Goal: Task Accomplishment & Management: Use online tool/utility

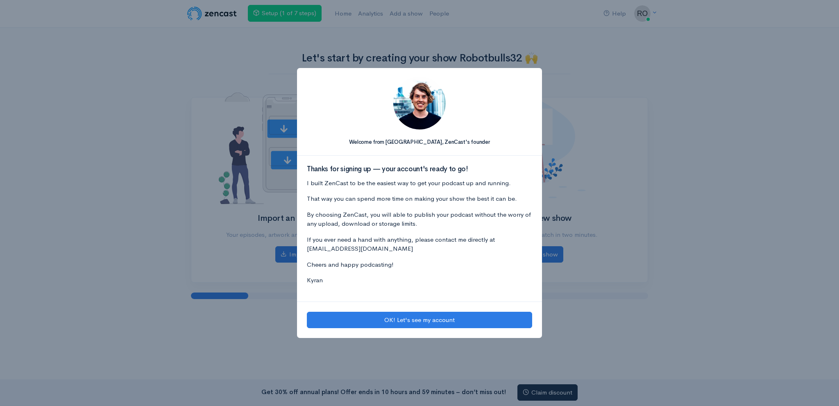
click at [397, 329] on div "OK! Let's see my account" at bounding box center [419, 320] width 245 height 37
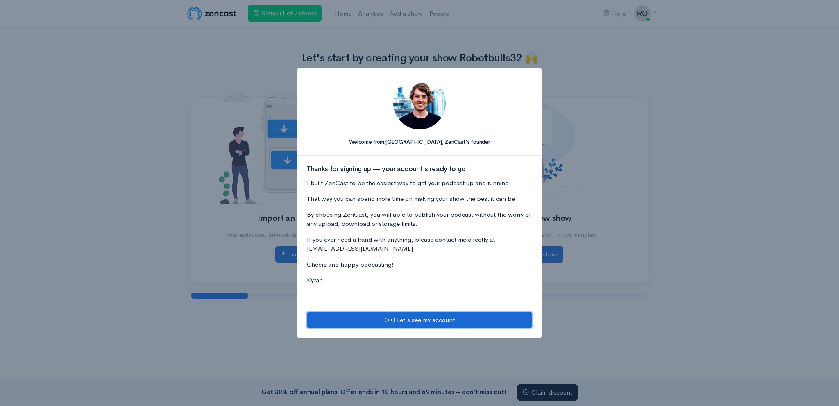
drag, startPoint x: 362, startPoint y: 324, endPoint x: 356, endPoint y: 318, distance: 8.7
click at [361, 324] on button "OK! Let's see my account" at bounding box center [419, 320] width 225 height 17
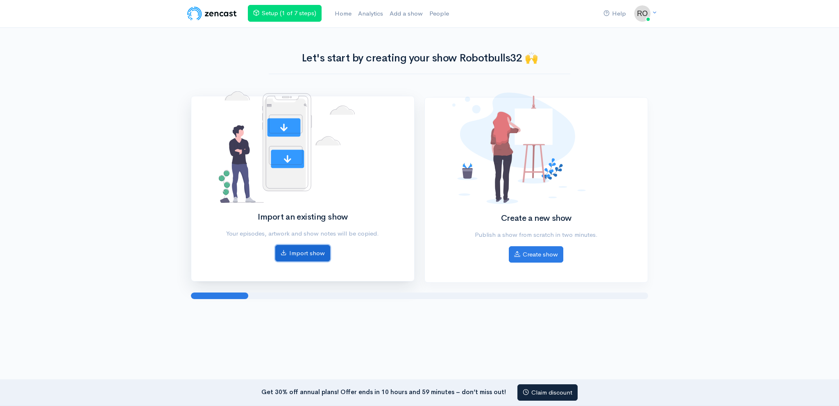
click at [302, 255] on link "Import show" at bounding box center [302, 253] width 55 height 17
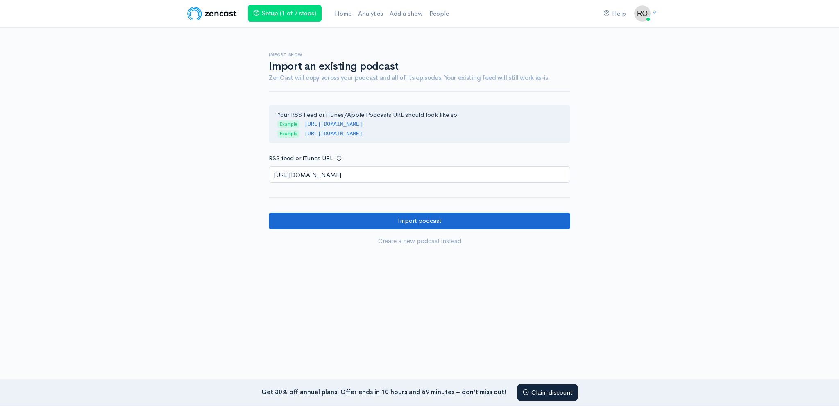
type input "https://anchor.fm/s/1083c26bc/podcast/rss"
click at [384, 220] on input "Import podcast" at bounding box center [420, 221] width 302 height 17
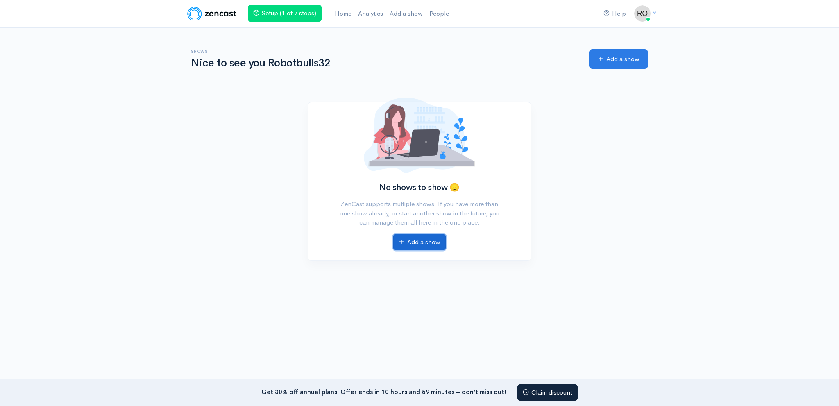
click at [418, 239] on link "Add a show" at bounding box center [419, 242] width 52 height 17
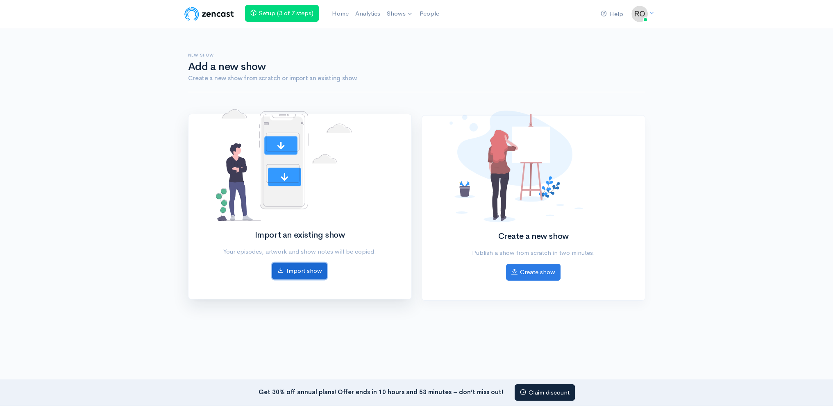
click at [287, 268] on link "Import show" at bounding box center [299, 271] width 55 height 17
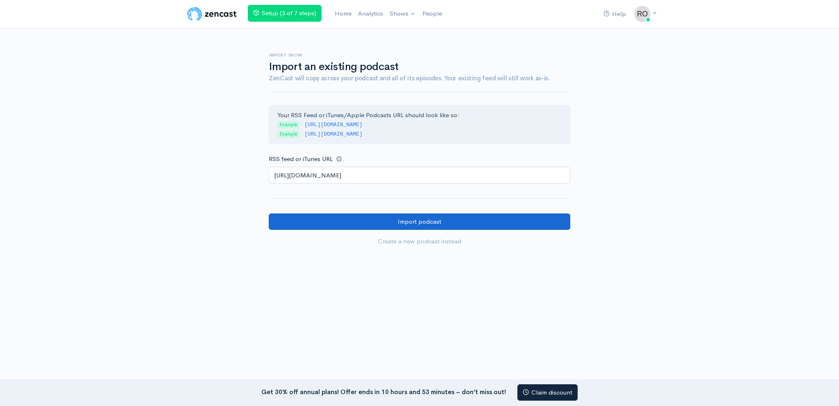
type input "[URL][DOMAIN_NAME]"
click at [370, 225] on input "Import podcast" at bounding box center [420, 222] width 302 height 17
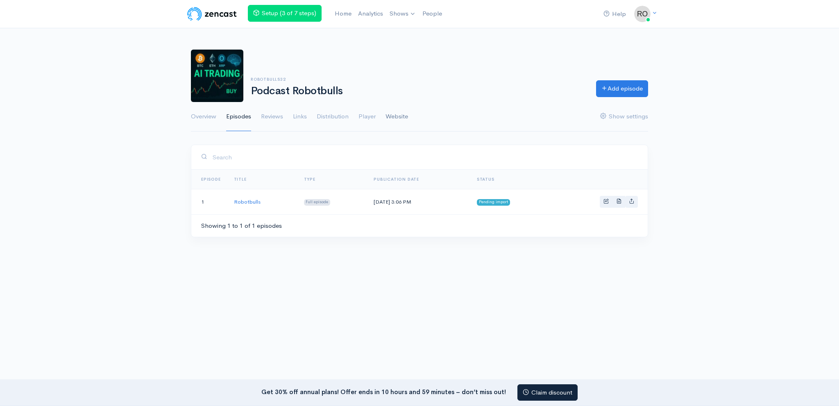
click at [391, 118] on link "Website" at bounding box center [397, 117] width 23 height 30
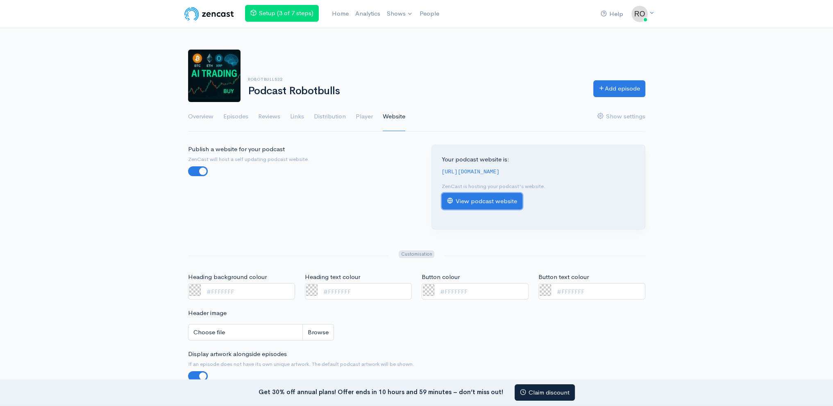
click at [497, 204] on link "View podcast website" at bounding box center [482, 201] width 81 height 17
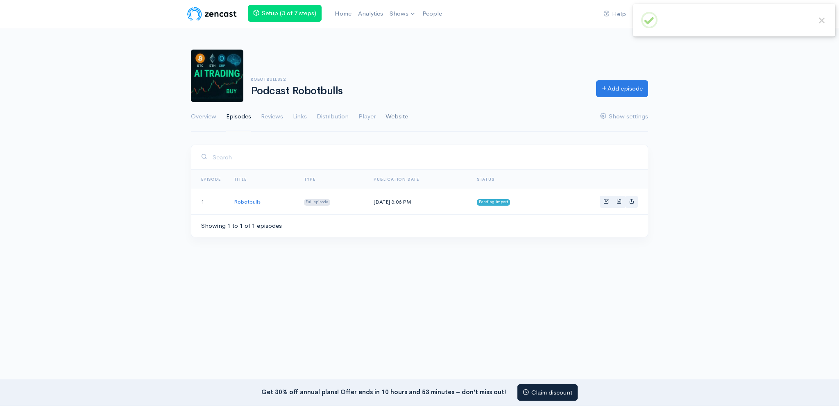
click at [398, 118] on link "Website" at bounding box center [397, 117] width 23 height 30
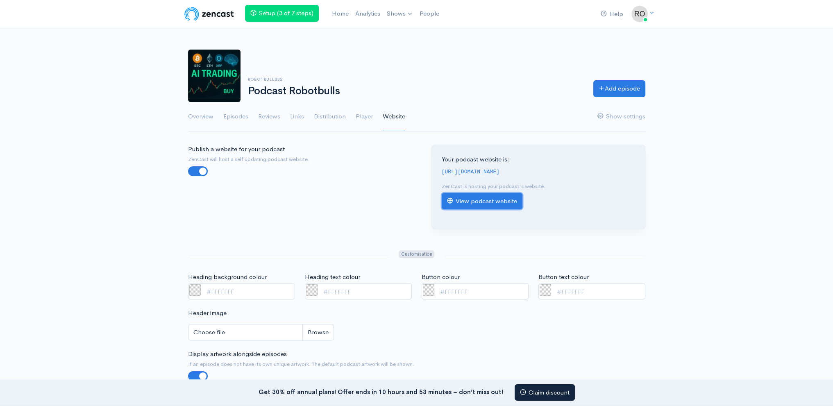
click at [466, 195] on link "View podcast website" at bounding box center [482, 201] width 81 height 17
